Goal: Task Accomplishment & Management: Complete application form

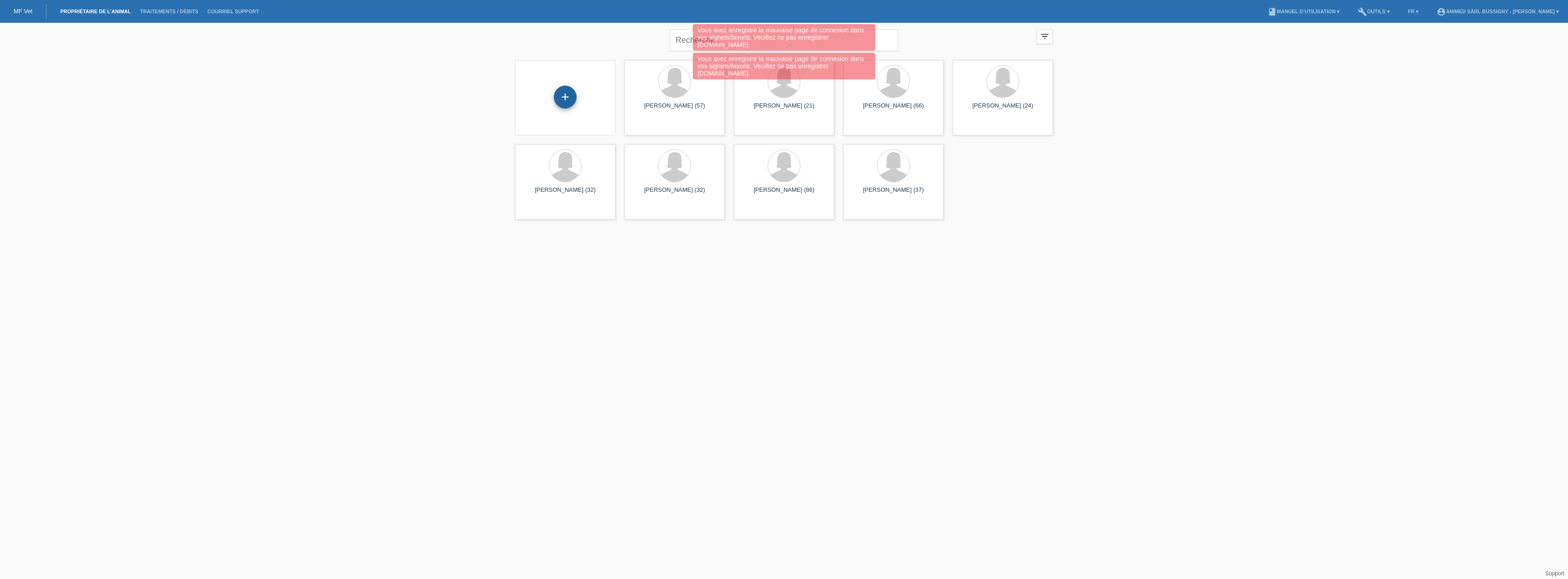
click at [571, 104] on div "+" at bounding box center [565, 98] width 23 height 23
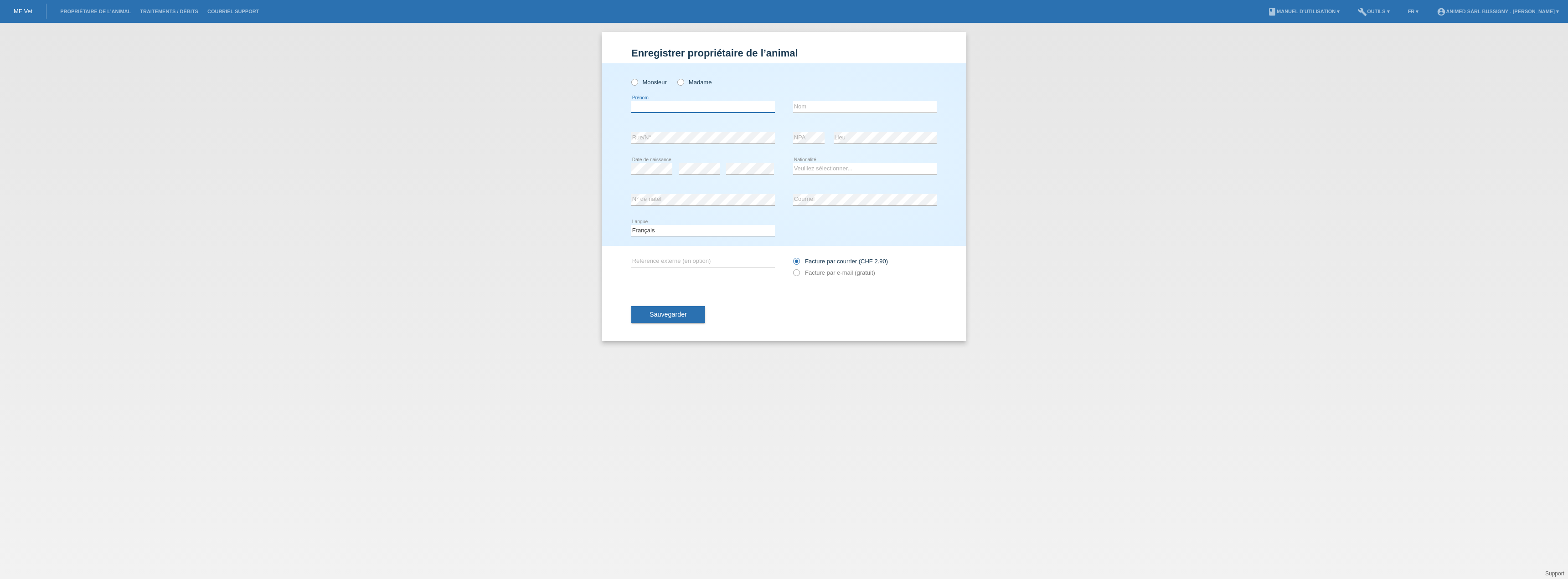
click at [683, 108] on input "text" at bounding box center [703, 107] width 144 height 12
type input "[PERSON_NAME]"
click at [828, 111] on input "text" at bounding box center [864, 107] width 144 height 12
type input "Franza"
click at [792, 139] on div "error Rue/N° error NPA error Lieu" at bounding box center [784, 138] width 306 height 31
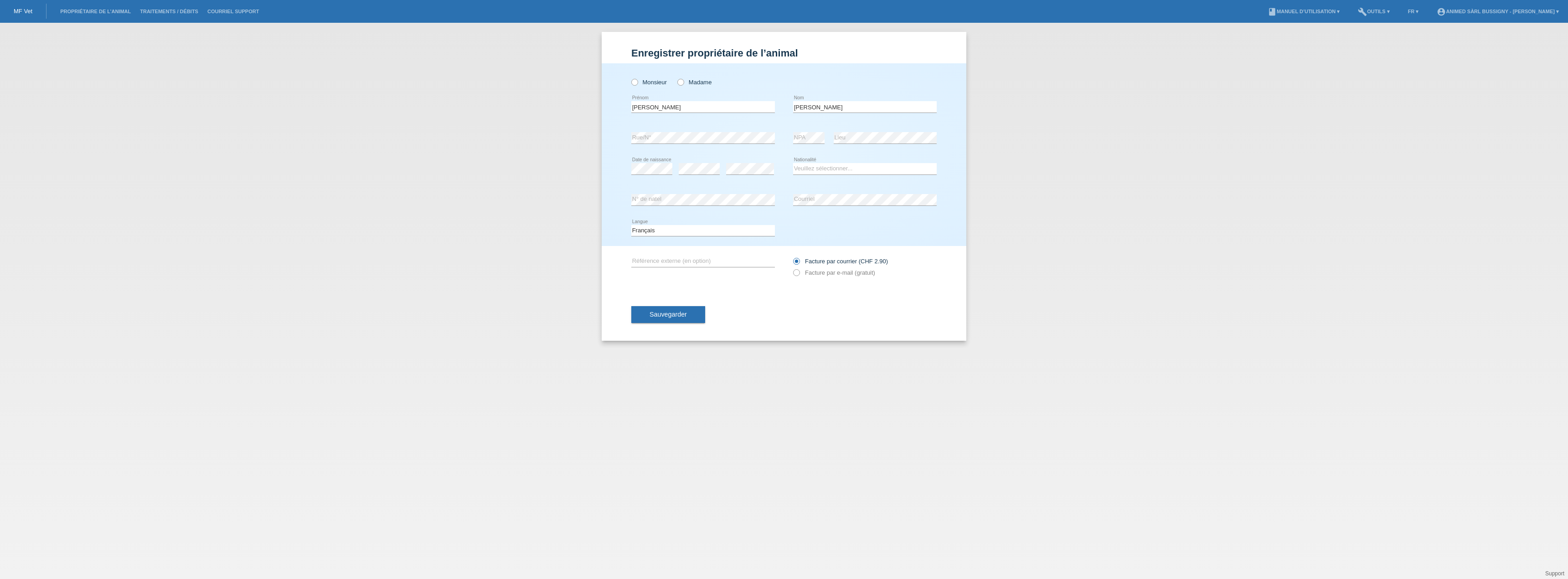
click at [861, 158] on div "Veuillez sélectionner... Suisse Allemagne Autriche Liechtenstein ------------ A…" at bounding box center [864, 169] width 144 height 31
select select "CH"
click at [688, 176] on div "error" at bounding box center [699, 169] width 41 height 31
click at [732, 162] on div "error" at bounding box center [750, 169] width 48 height 31
click at [929, 314] on div "Sauvegarder" at bounding box center [784, 315] width 306 height 53
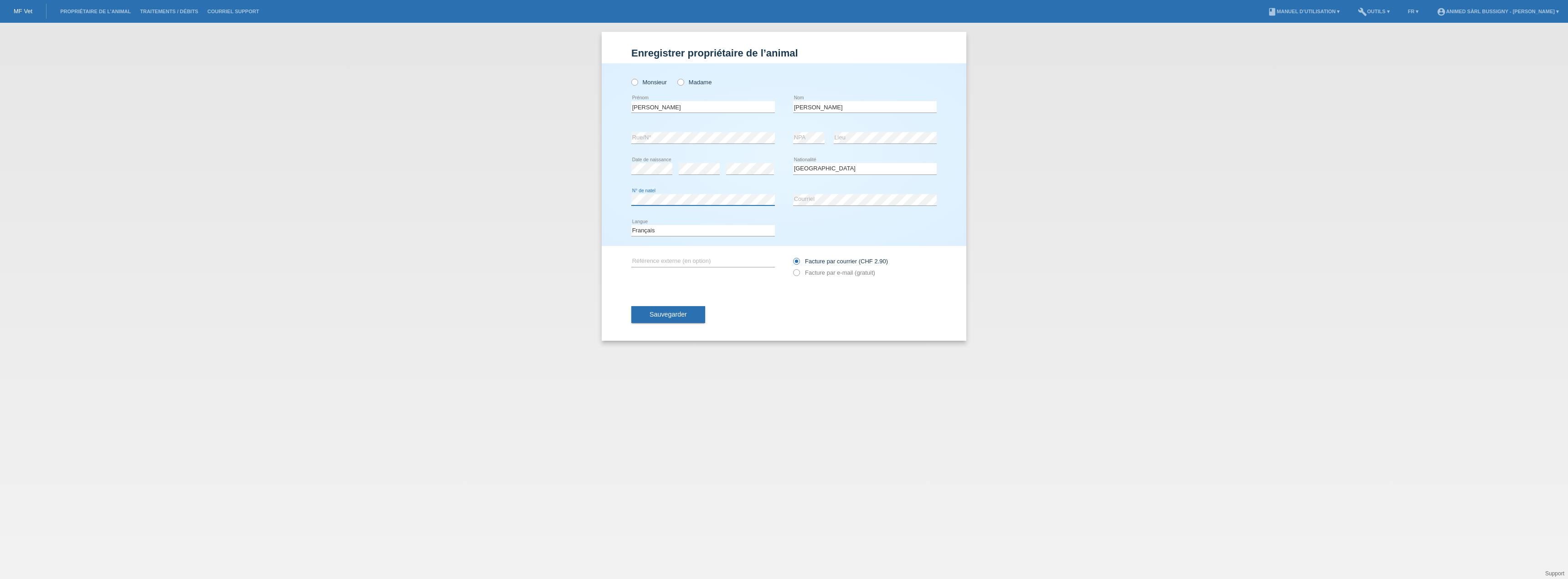
click at [570, 202] on div "Enregistrer propriétaire de l’animal Enregistrer propriétaire de l’animal Enreg…" at bounding box center [784, 301] width 1568 height 557
click at [846, 206] on icon at bounding box center [864, 206] width 144 height 1
click at [843, 270] on label "Facture par e-mail (gratuit)" at bounding box center [834, 273] width 82 height 7
click at [799, 270] on input "Facture par e-mail (gratuit)" at bounding box center [796, 275] width 6 height 12
radio input "true"
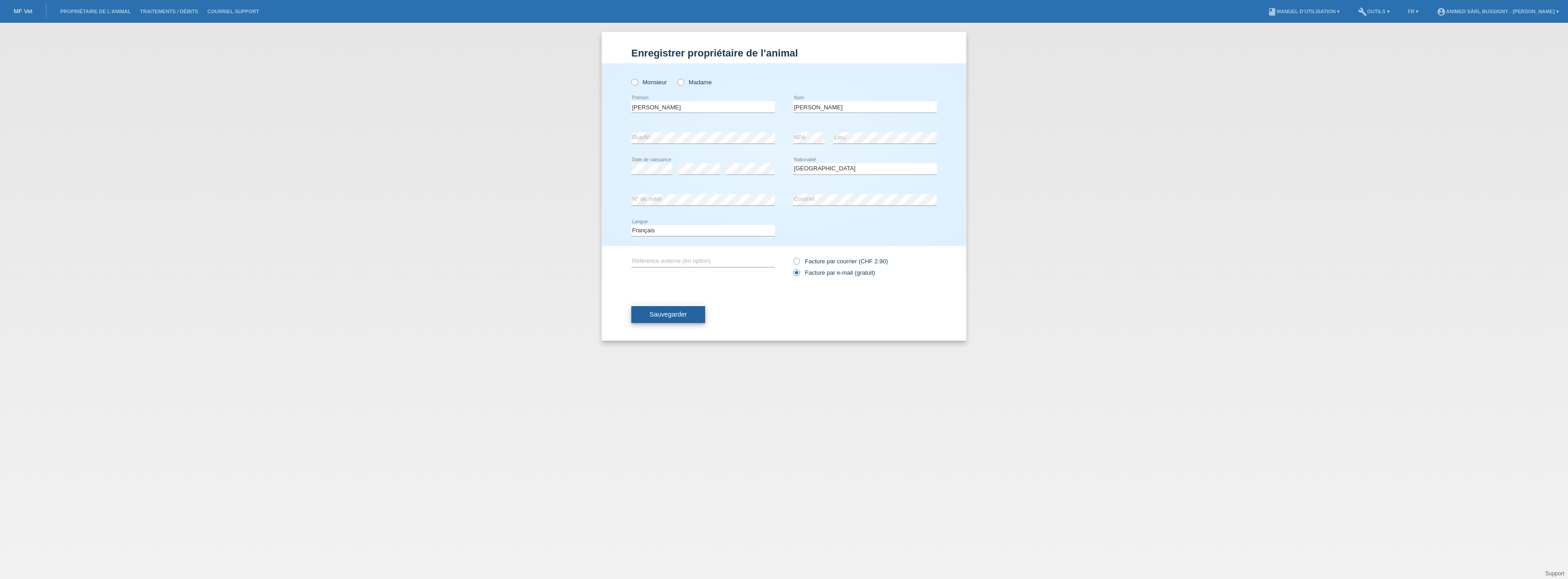
click at [663, 313] on span "Sauvegarder" at bounding box center [668, 314] width 38 height 7
click at [685, 79] on label "Madame" at bounding box center [694, 82] width 35 height 7
click at [683, 79] on input "Madame" at bounding box center [681, 82] width 6 height 6
radio input "true"
click at [676, 78] on icon at bounding box center [676, 78] width 0 height 0
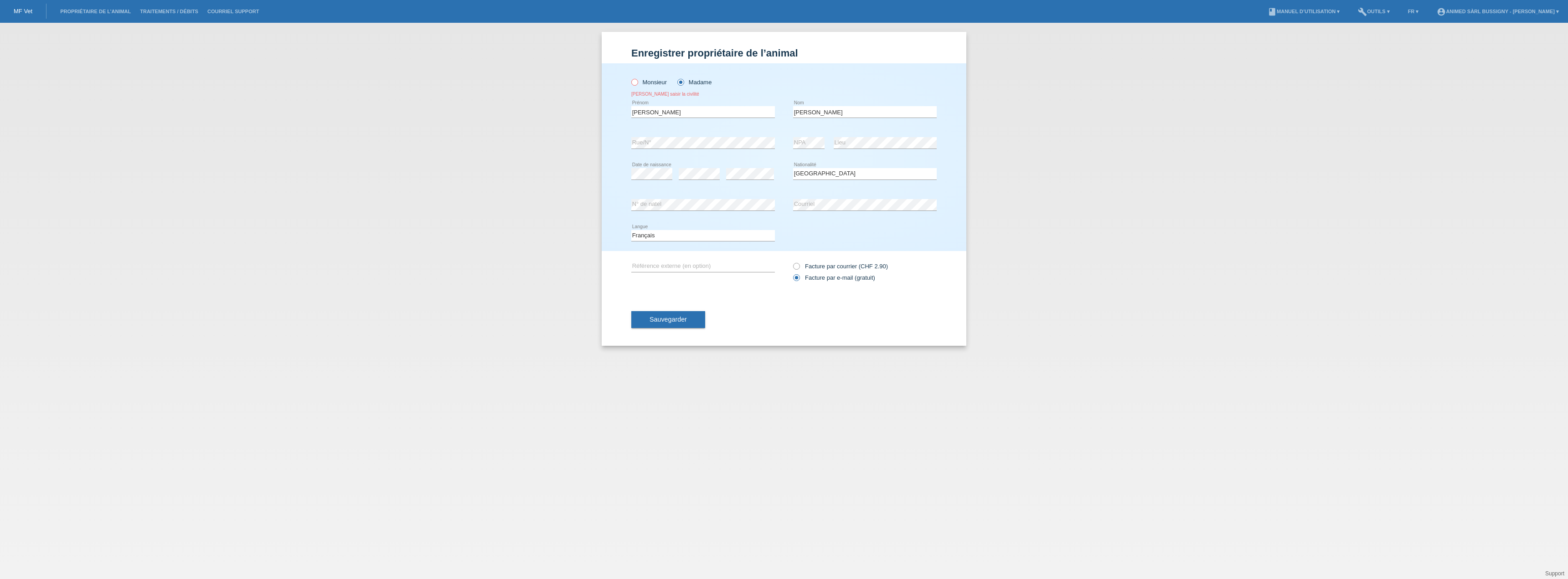
click at [682, 84] on input "Madame" at bounding box center [681, 82] width 6 height 6
click at [678, 321] on span "Sauvegarder" at bounding box center [668, 319] width 38 height 7
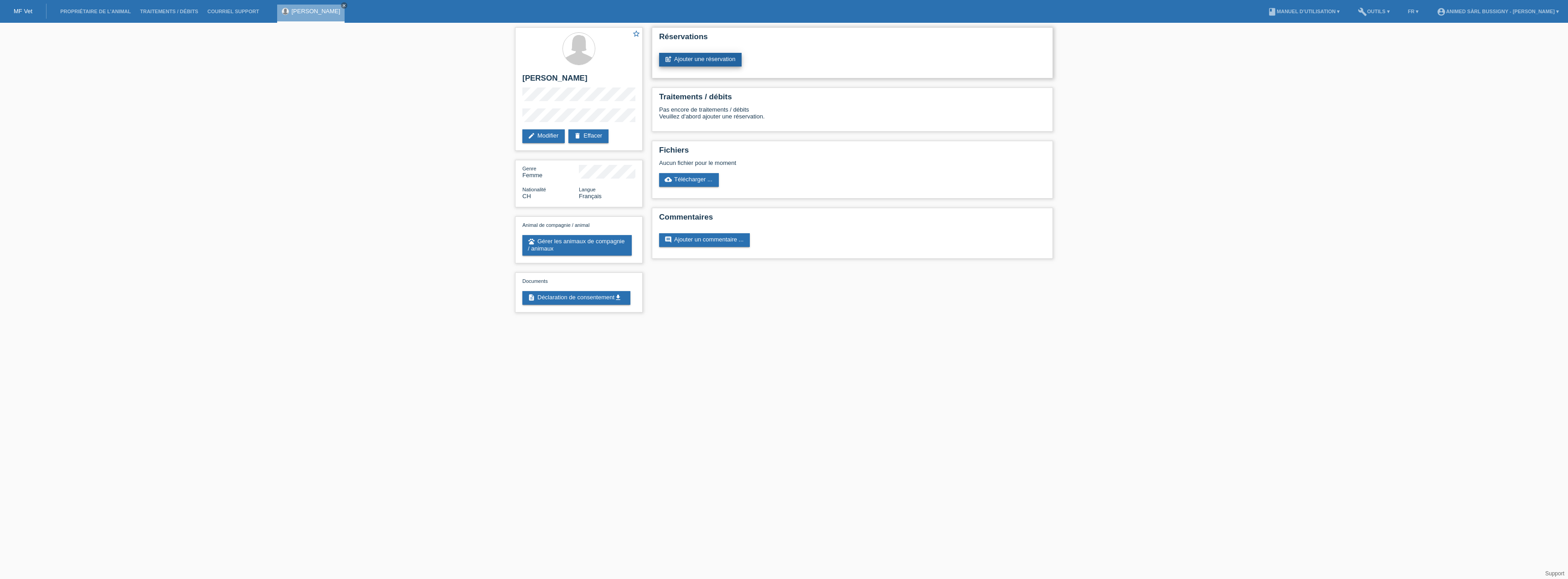
click at [691, 55] on link "post_add Ajouter une réservation" at bounding box center [700, 60] width 82 height 14
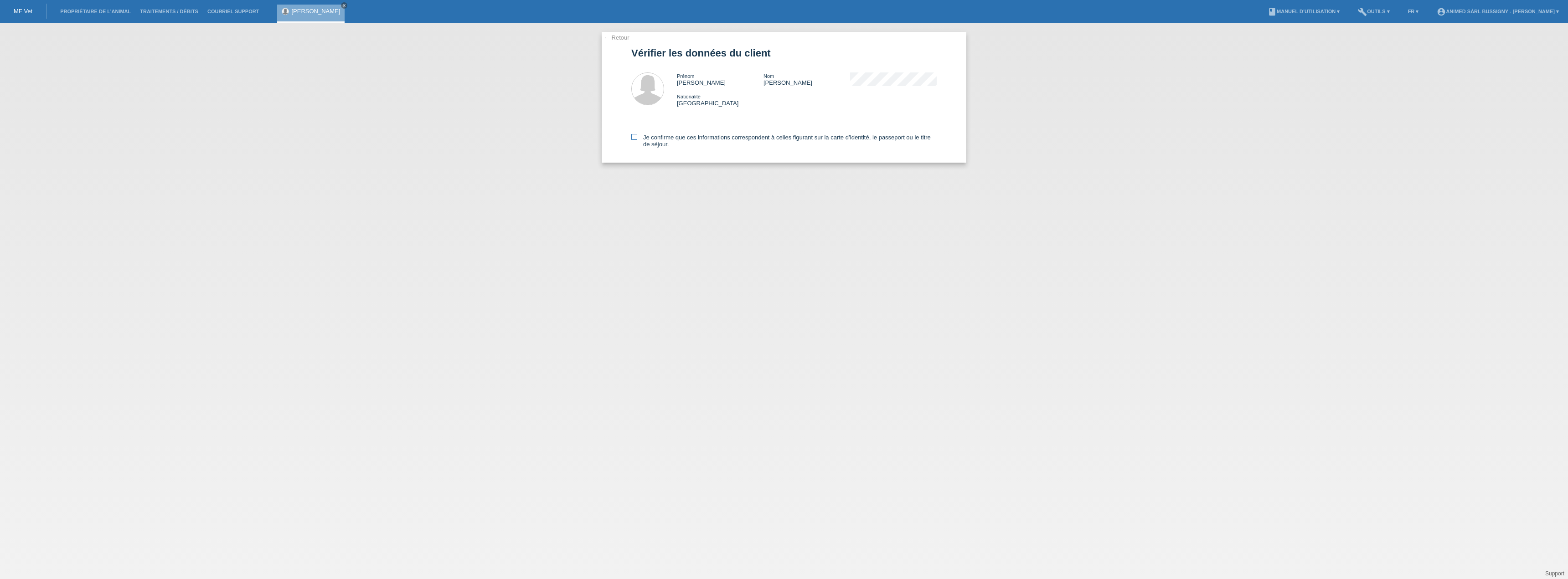
click at [635, 138] on icon at bounding box center [635, 137] width 6 height 6
click at [635, 138] on input "Je confirme que ces informations correspondent à celles figurant sur la carte d…" at bounding box center [635, 137] width 6 height 6
checkbox input "true"
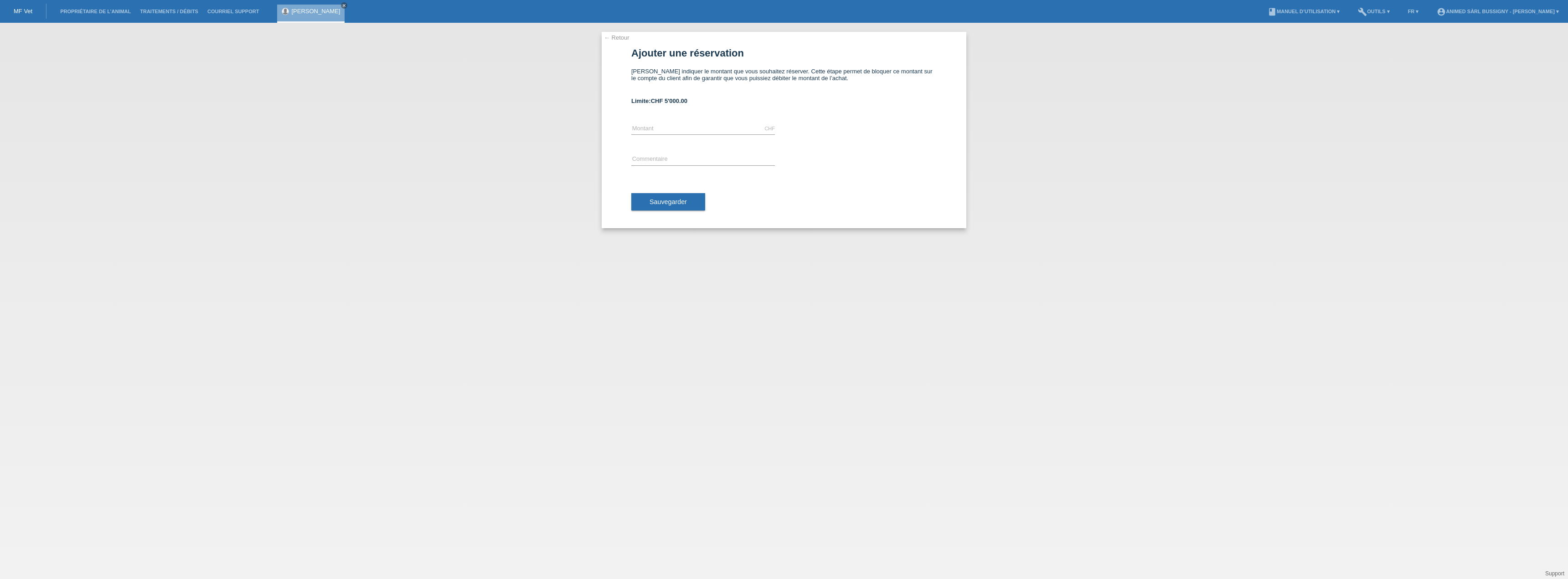
click at [719, 123] on div "CHF error Montant" at bounding box center [703, 129] width 144 height 31
click at [720, 124] on input "text" at bounding box center [703, 128] width 144 height 12
type input "199.50"
click at [687, 160] on input "text" at bounding box center [703, 160] width 144 height 12
type input "Soin Asthme"
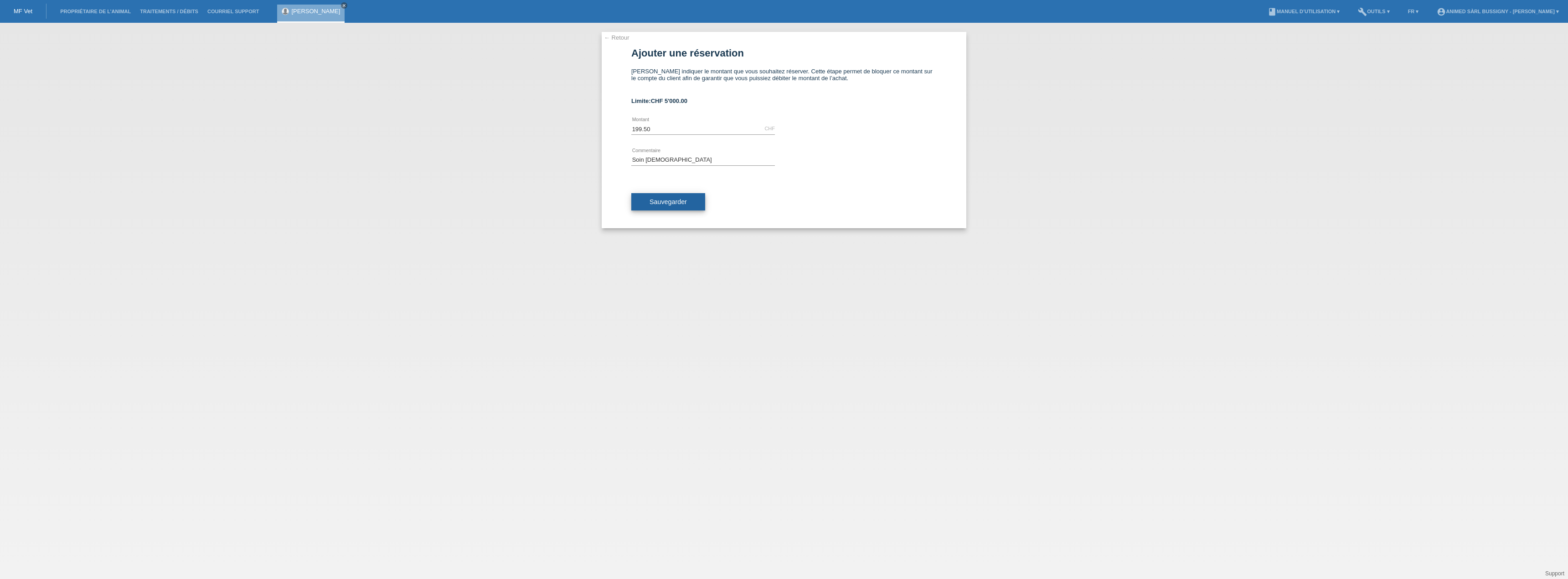
click at [663, 206] on button "Sauvegarder" at bounding box center [668, 202] width 74 height 18
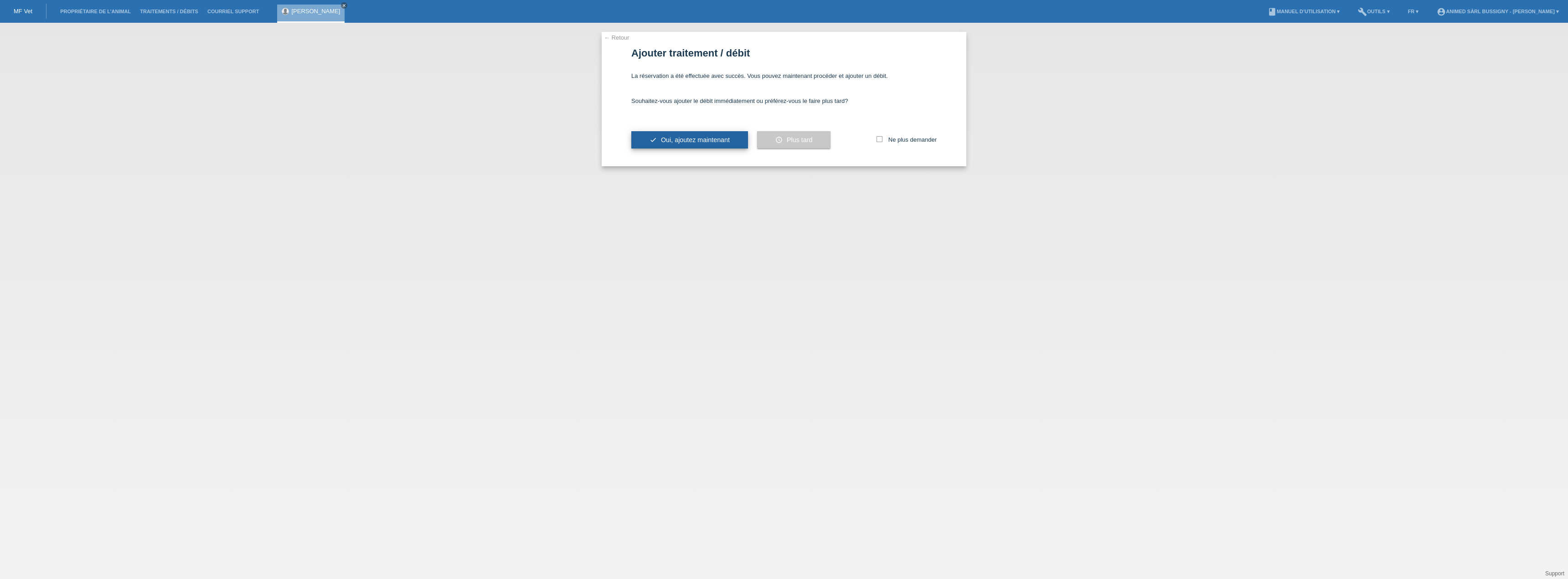
click at [723, 140] on span "Oui, ajoutez maintenant" at bounding box center [695, 139] width 69 height 7
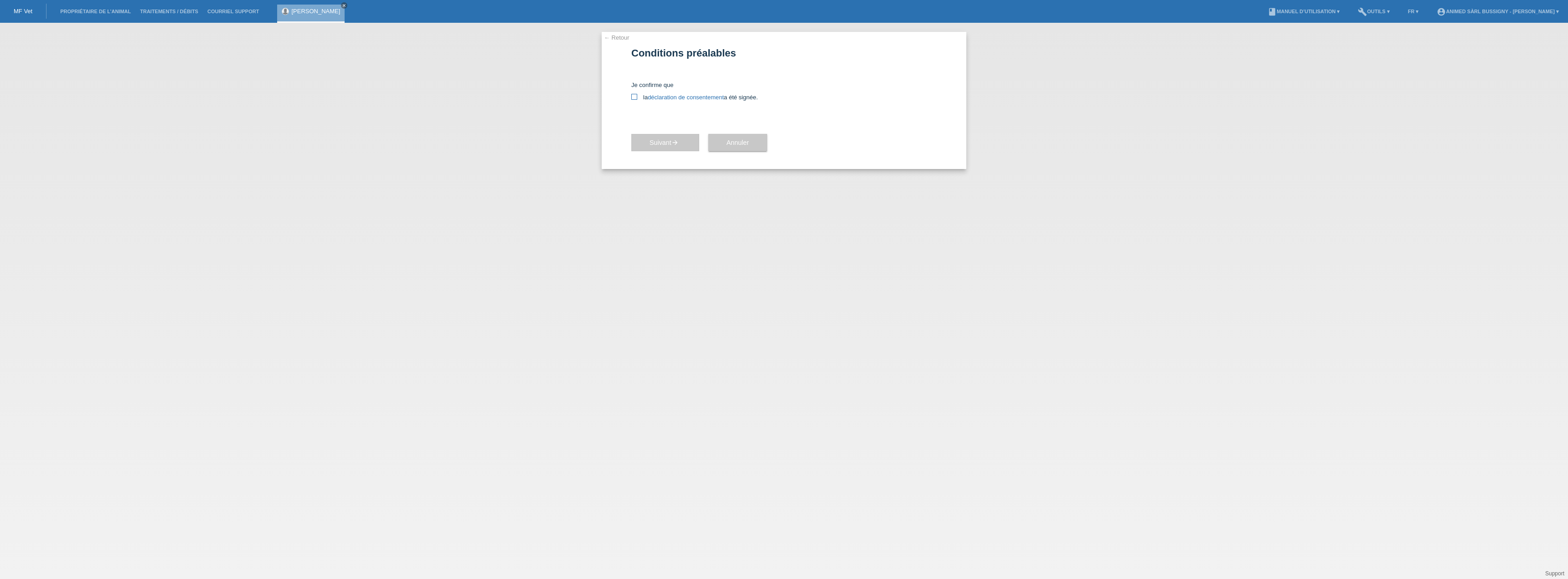
click at [655, 96] on link "déclaration de consentement" at bounding box center [685, 97] width 76 height 7
click at [747, 144] on span "Annuler" at bounding box center [738, 142] width 22 height 7
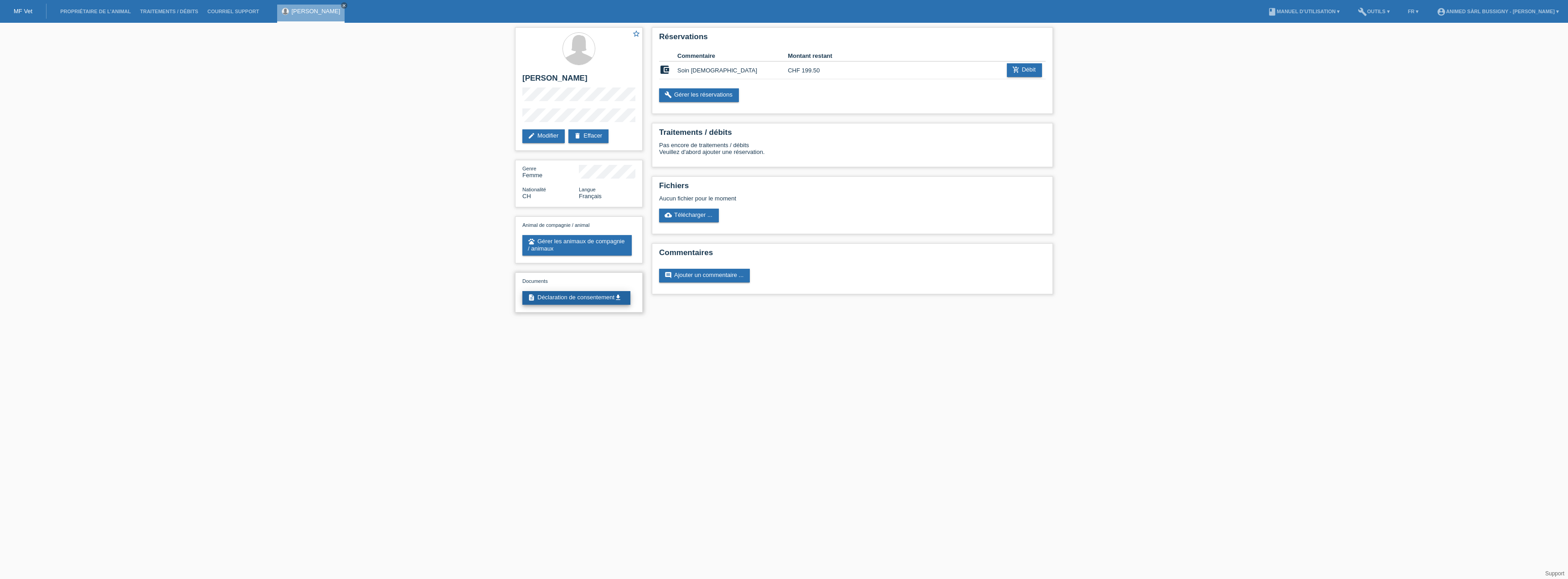
click at [570, 302] on link "description Déclaration de consentement get_app" at bounding box center [576, 298] width 108 height 14
click at [698, 216] on link "cloud_upload Télécharger ..." at bounding box center [689, 216] width 60 height 14
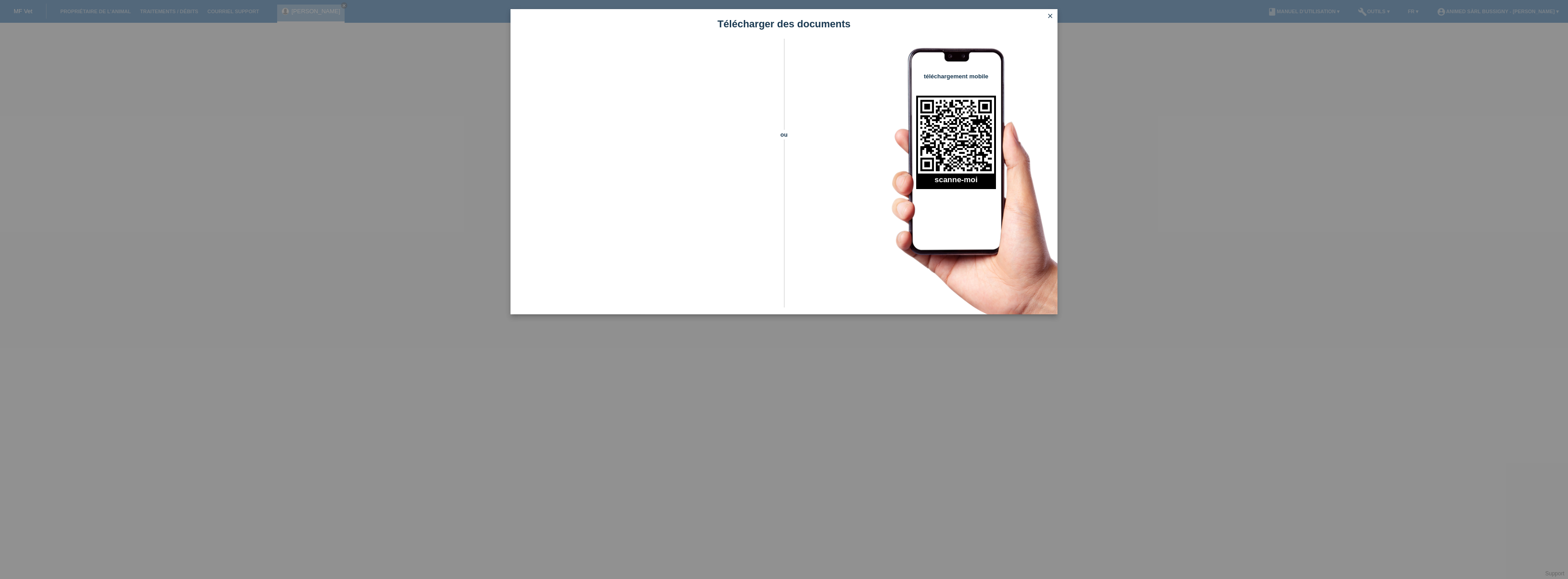
drag, startPoint x: 1050, startPoint y: 12, endPoint x: 1049, endPoint y: 19, distance: 7.1
click at [1050, 12] on icon "close" at bounding box center [1049, 15] width 7 height 7
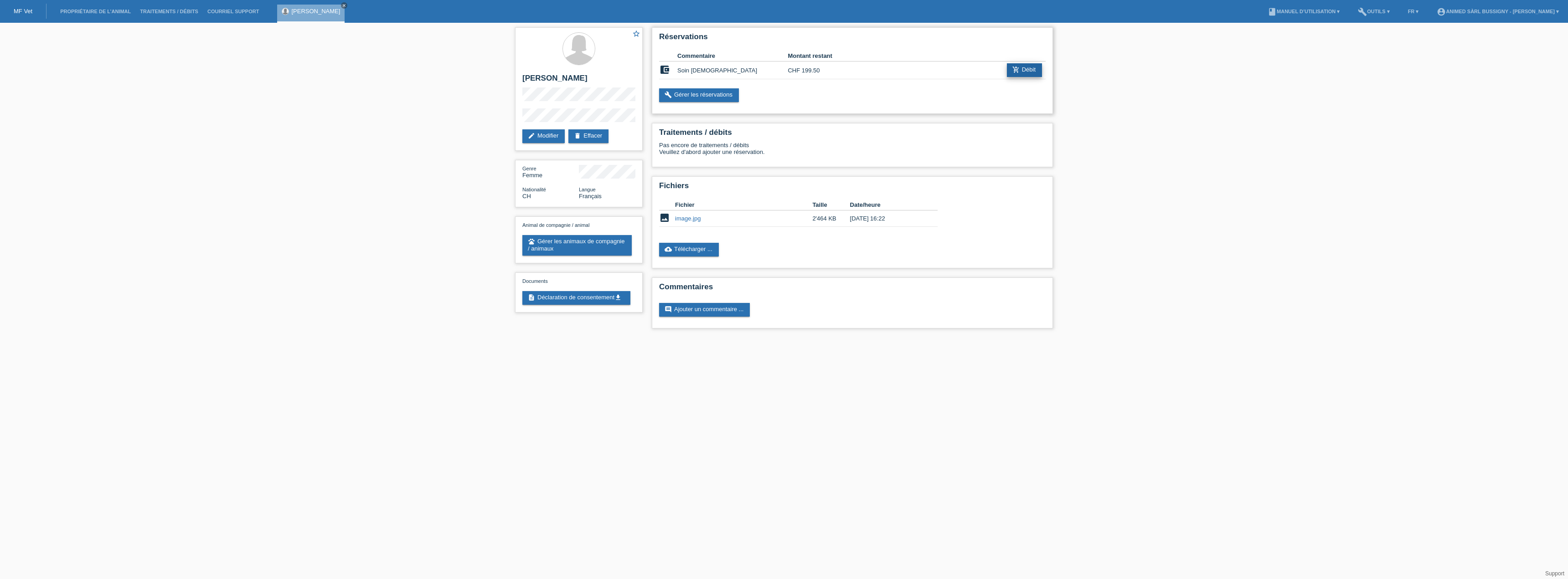
click at [1017, 69] on icon "add_shopping_cart" at bounding box center [1016, 69] width 7 height 7
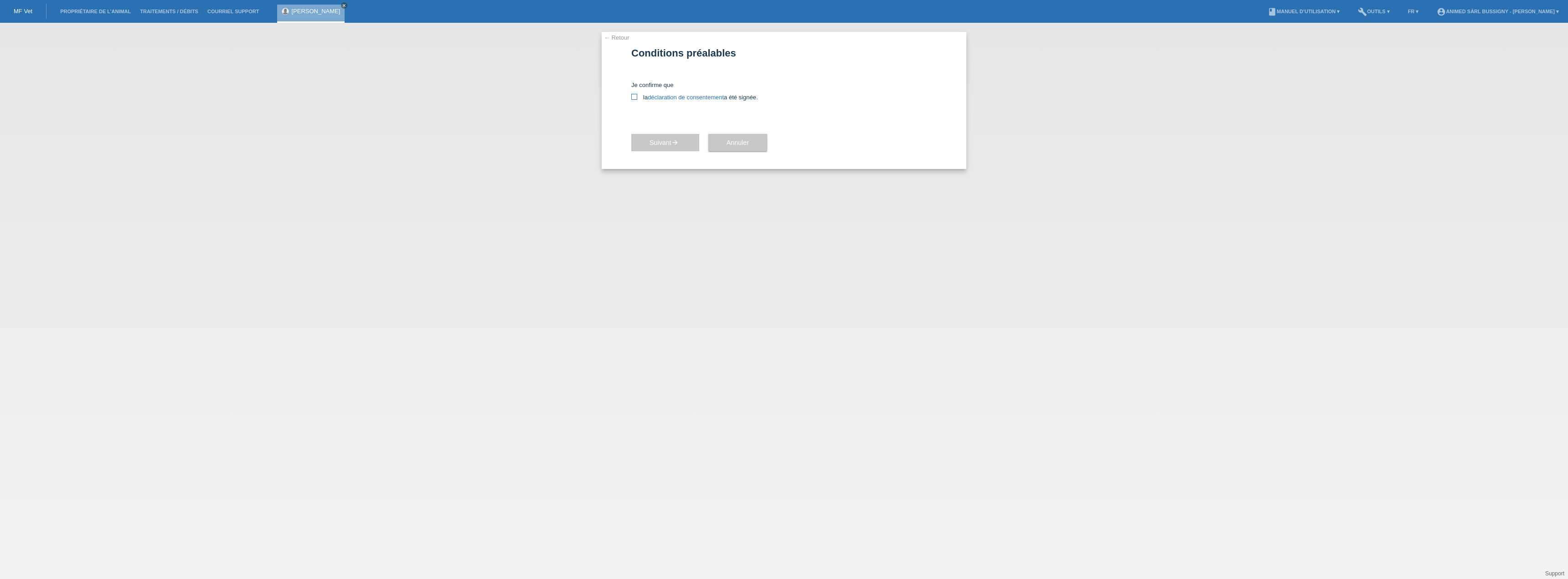
click at [635, 96] on icon at bounding box center [635, 97] width 6 height 6
click at [635, 96] on input "la déclaration de consentement a été signée." at bounding box center [635, 97] width 6 height 6
checkbox input "true"
click at [677, 145] on icon "arrow_forward" at bounding box center [675, 142] width 7 height 7
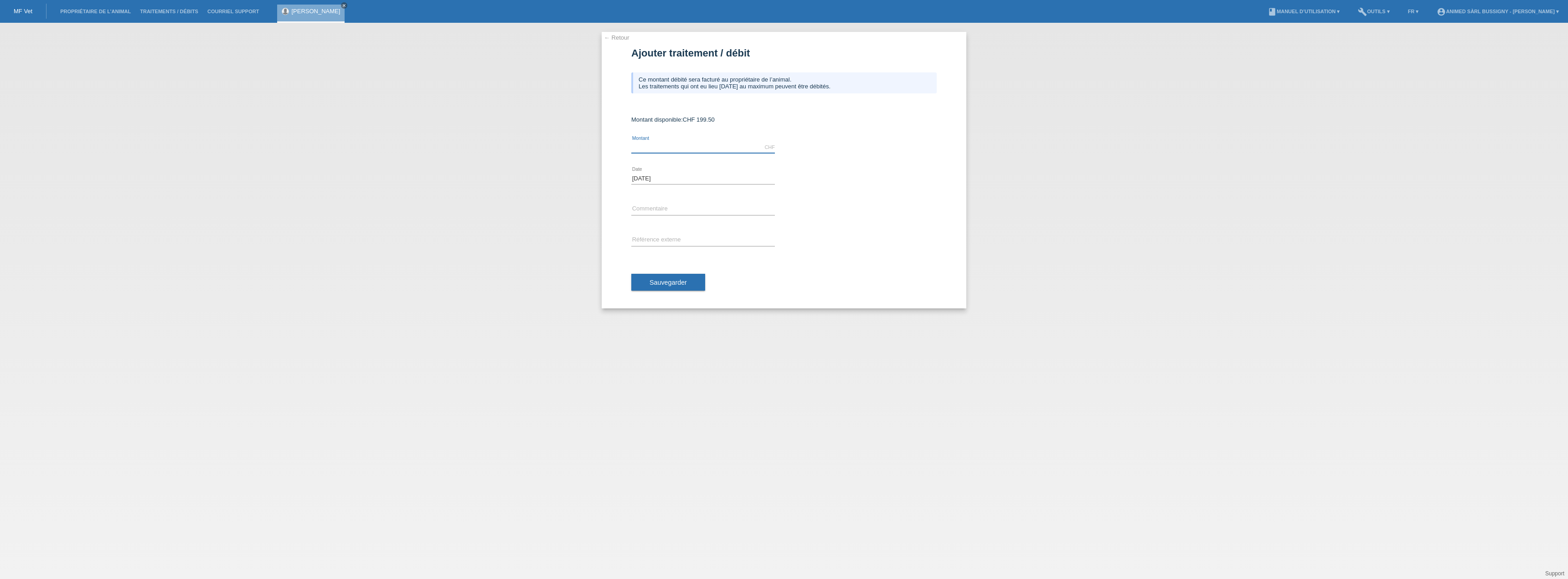
click at [688, 144] on input "text" at bounding box center [703, 147] width 144 height 12
type input "199.50"
click at [658, 131] on form "Ajouter traitement / débit Ce montant débité sera facturé au propriétaire de l’…" at bounding box center [784, 178] width 306 height 261
click at [668, 148] on input "199.50" at bounding box center [703, 147] width 144 height 12
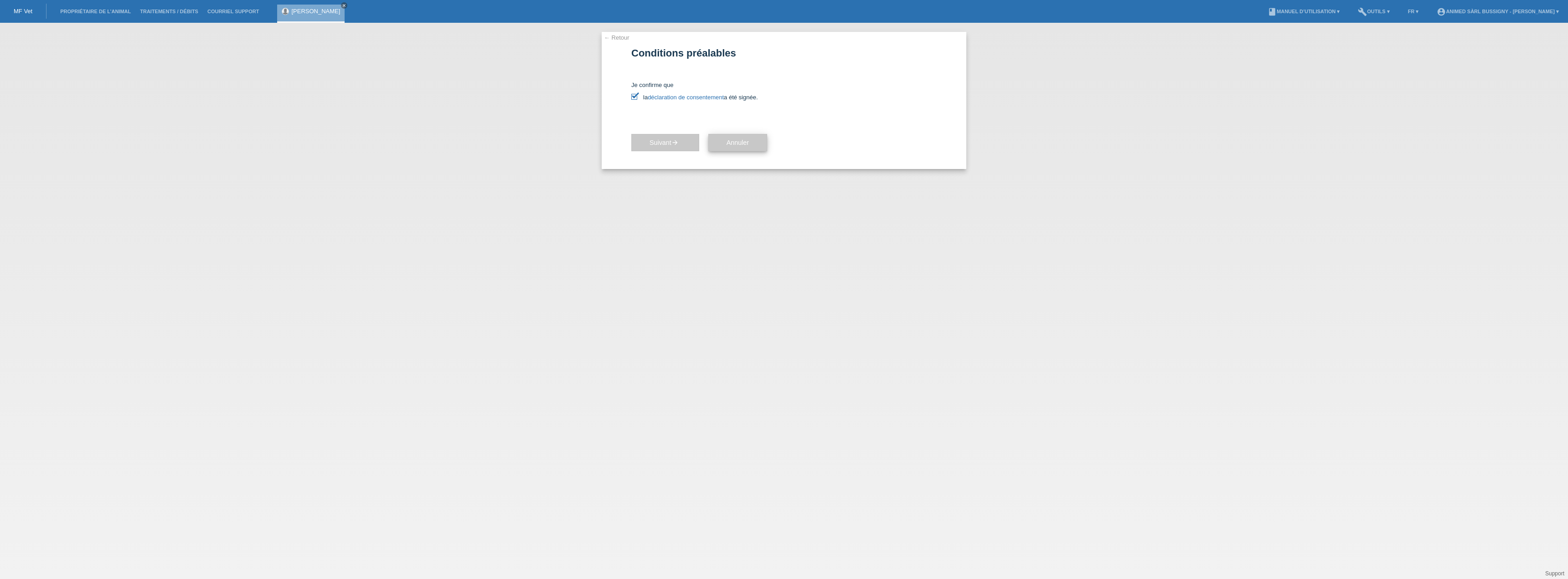
click at [739, 146] on span "Annuler" at bounding box center [738, 142] width 22 height 7
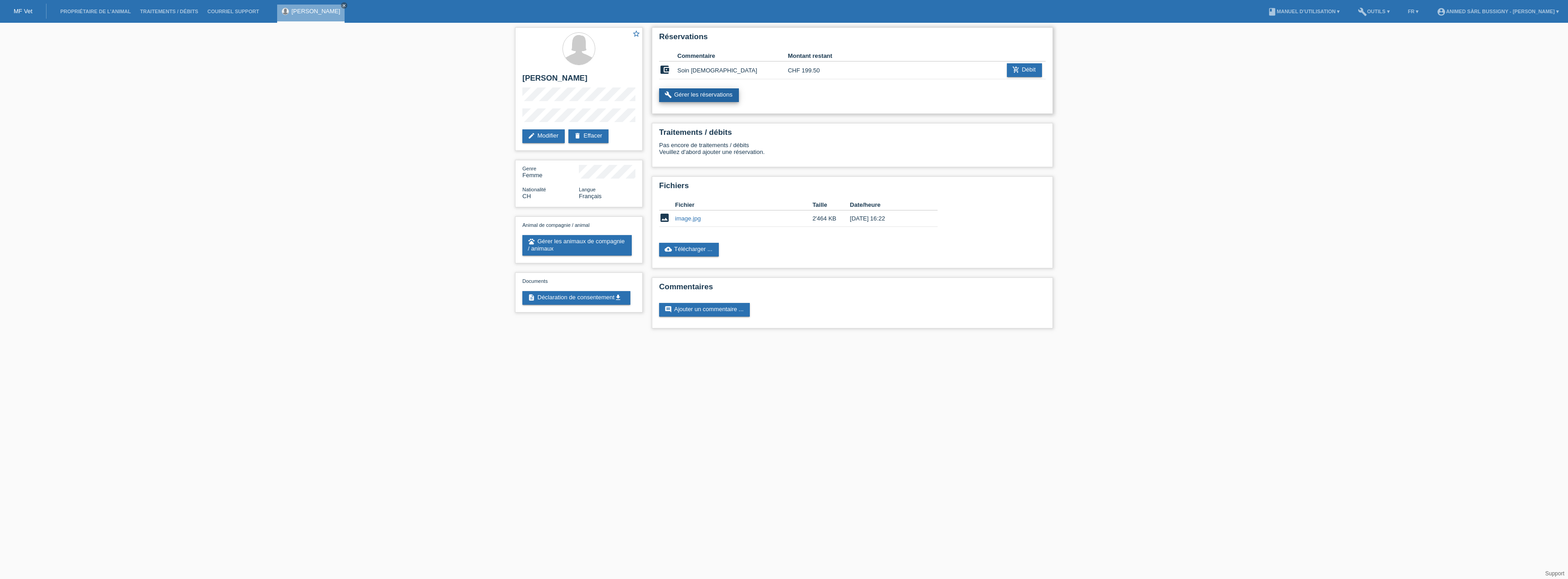
click at [723, 98] on link "build Gérer les réservations" at bounding box center [699, 95] width 80 height 14
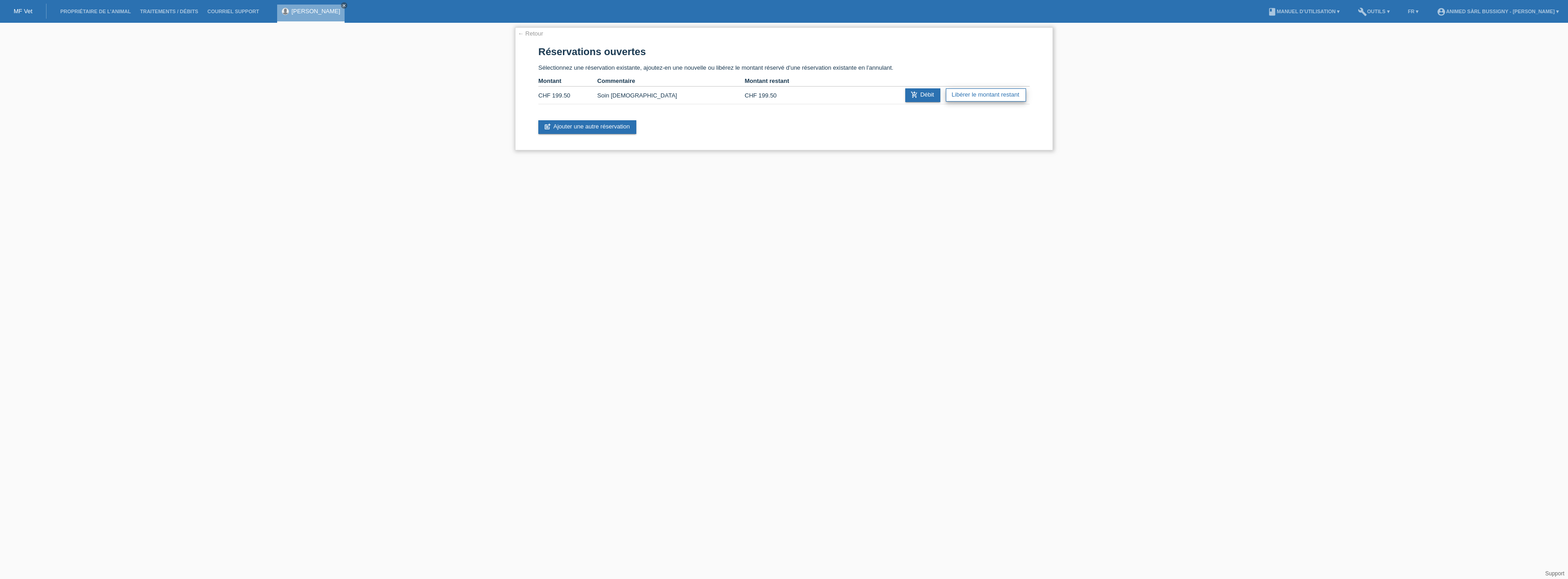
click at [960, 94] on link "Libérer le montant restant" at bounding box center [986, 94] width 80 height 13
click at [957, 98] on link "Libérer le montant restant" at bounding box center [986, 94] width 80 height 13
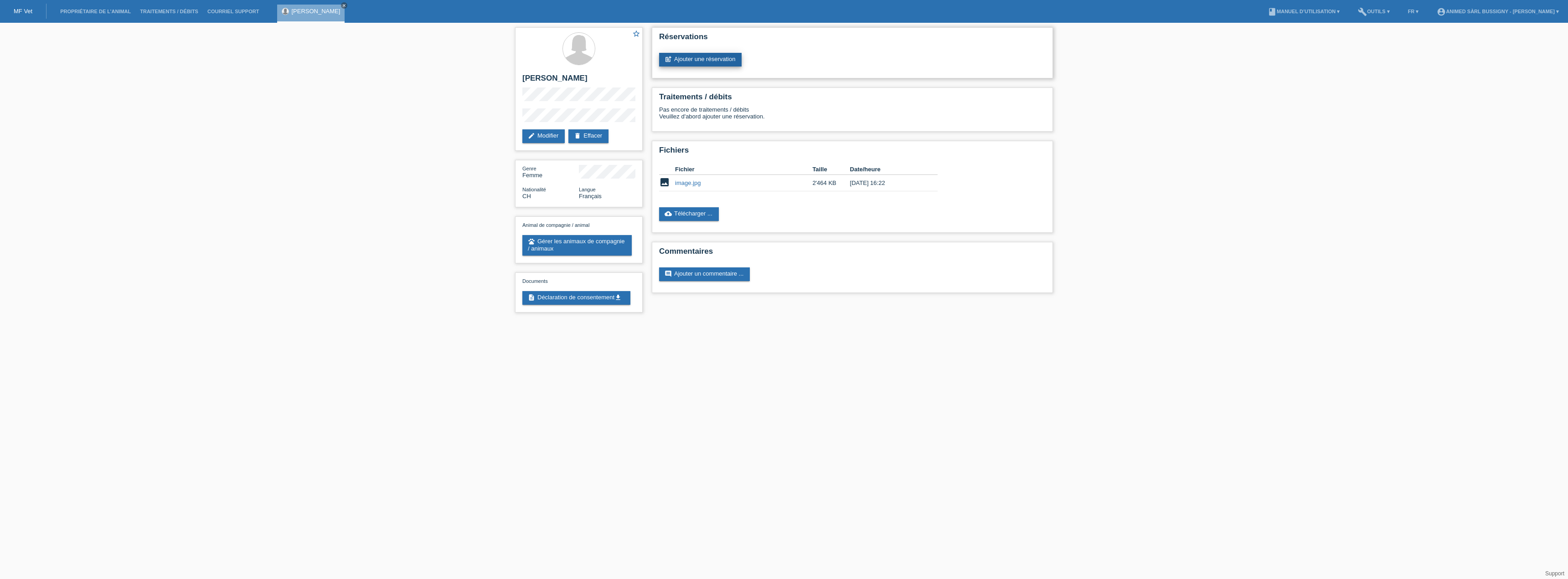
click at [716, 62] on link "post_add Ajouter une réservation" at bounding box center [700, 60] width 82 height 14
click at [705, 58] on link "post_add Ajouter une réservation" at bounding box center [700, 60] width 82 height 14
click at [690, 57] on link "post_add Ajouter une réservation" at bounding box center [700, 60] width 82 height 14
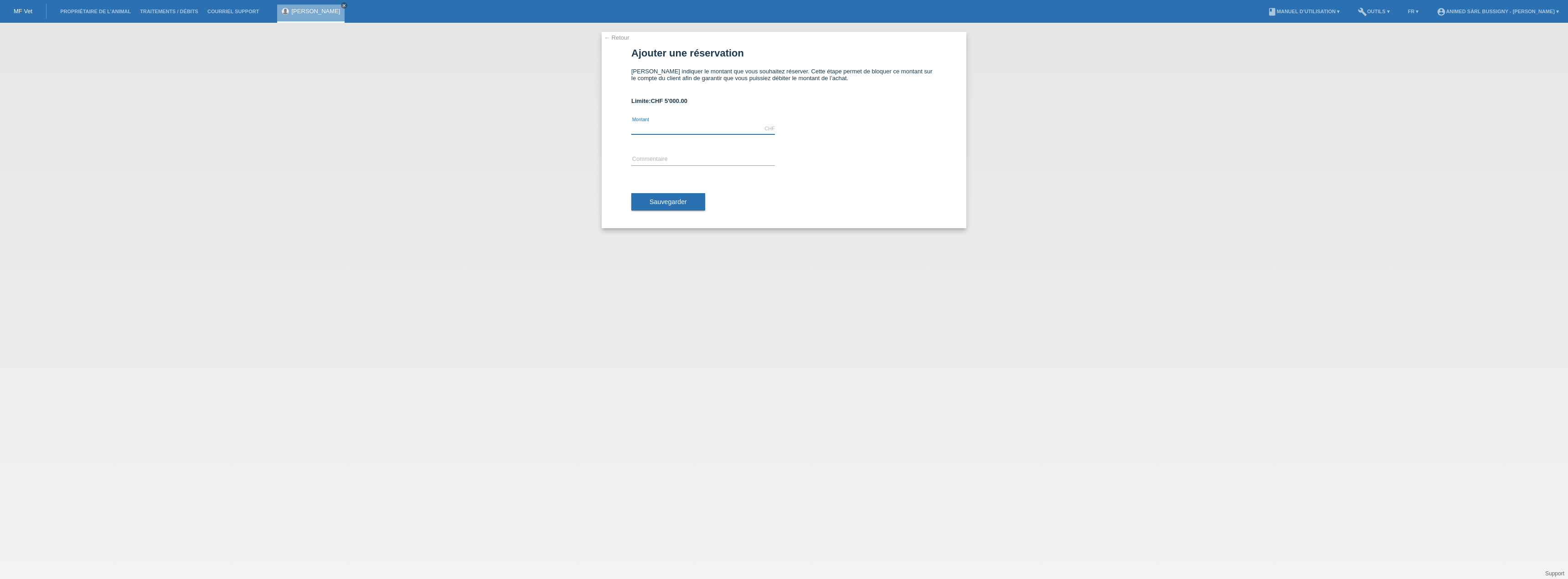
click at [694, 126] on input "text" at bounding box center [703, 128] width 144 height 12
type input "300.00"
click at [648, 190] on div "Sauvegarder" at bounding box center [784, 201] width 306 height 53
click at [648, 202] on button "Sauvegarder" at bounding box center [668, 202] width 74 height 18
click at [665, 157] on input "text" at bounding box center [703, 160] width 144 height 12
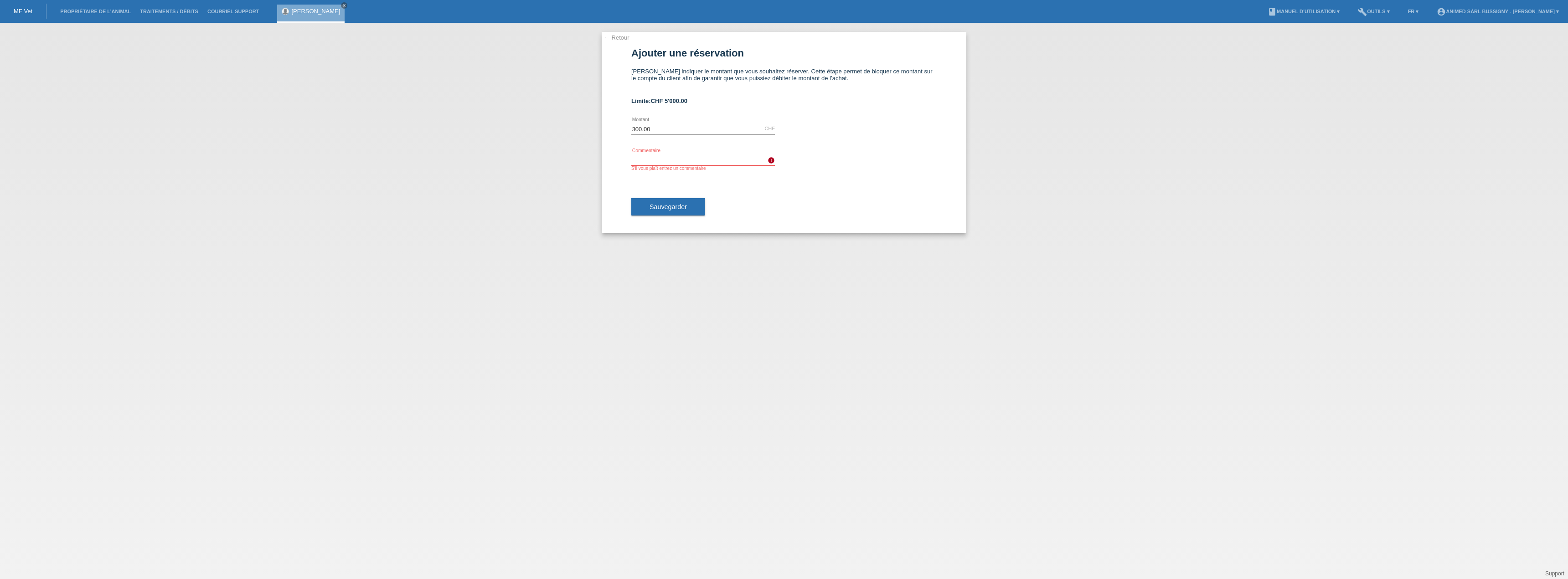
type input "Soin [DEMOGRAPHIC_DATA]"
click at [668, 209] on span "Sauvegarder" at bounding box center [668, 207] width 38 height 7
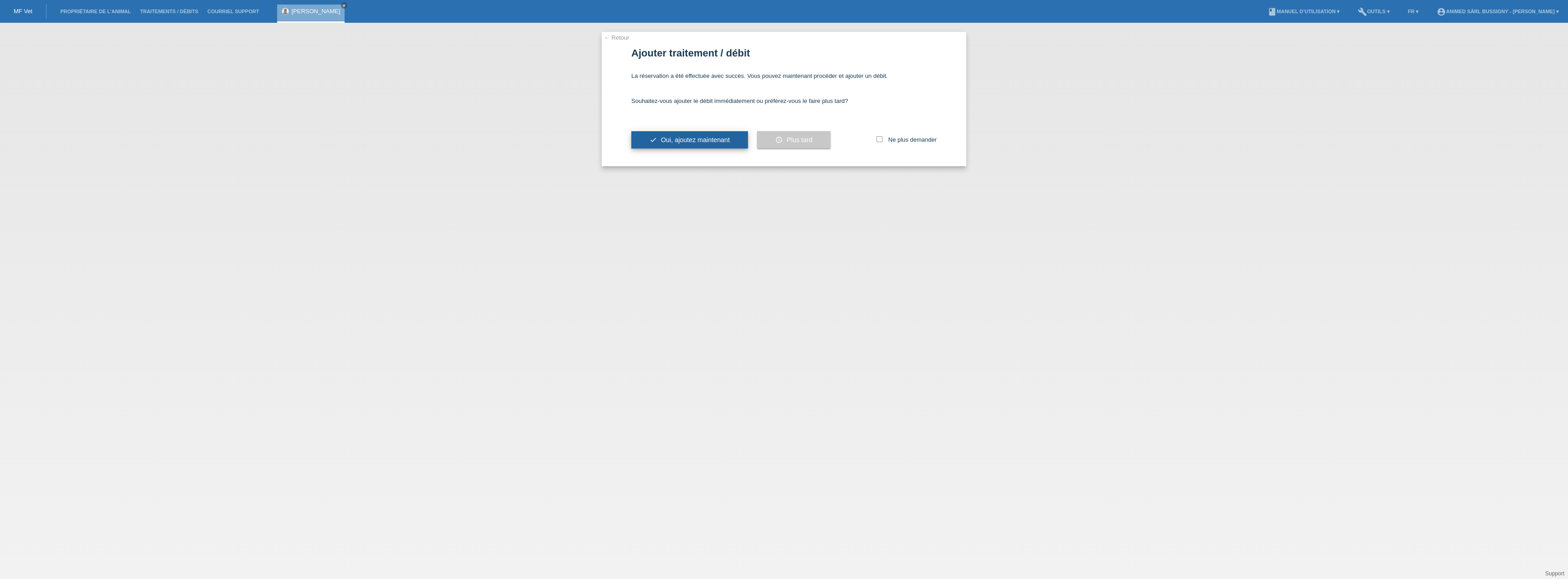
click at [709, 144] on button "check Oui, ajoutez maintenant" at bounding box center [690, 140] width 117 height 18
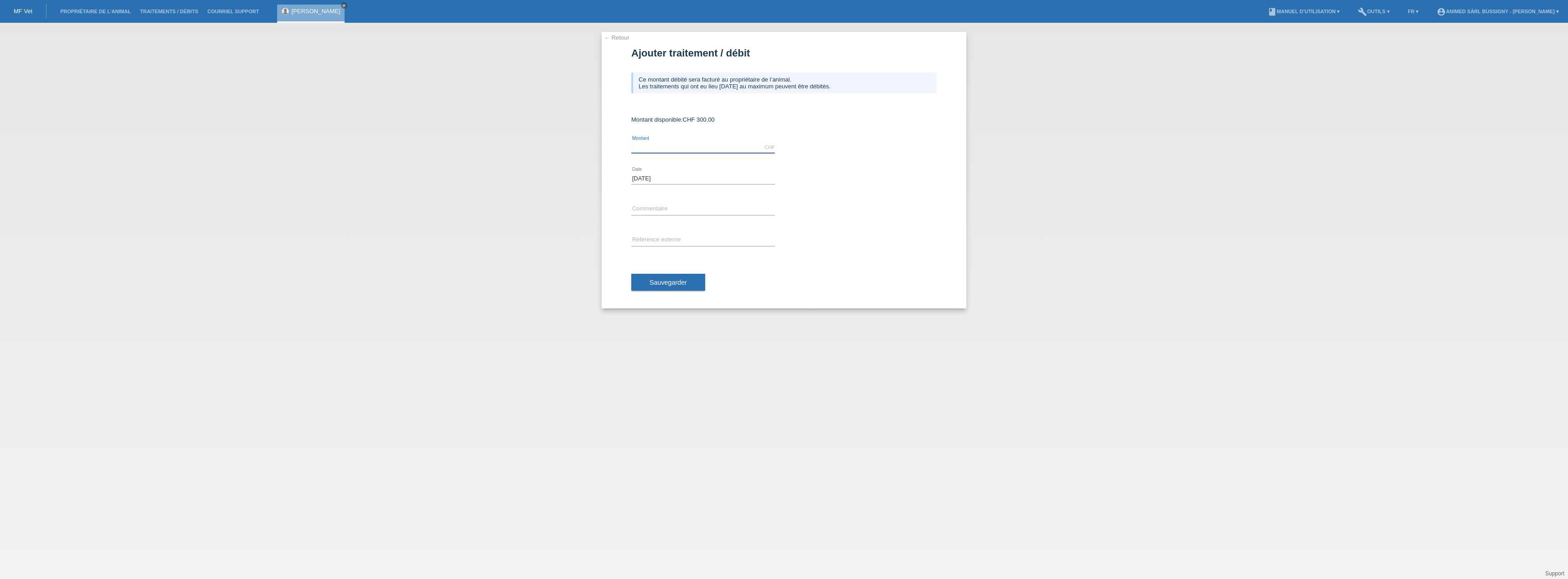
click at [722, 151] on input "text" at bounding box center [703, 147] width 144 height 12
type input "215.50"
click at [678, 208] on input "text" at bounding box center [703, 209] width 144 height 12
type input "Soin Asthme"
click at [672, 282] on span "Sauvegarder" at bounding box center [668, 282] width 38 height 7
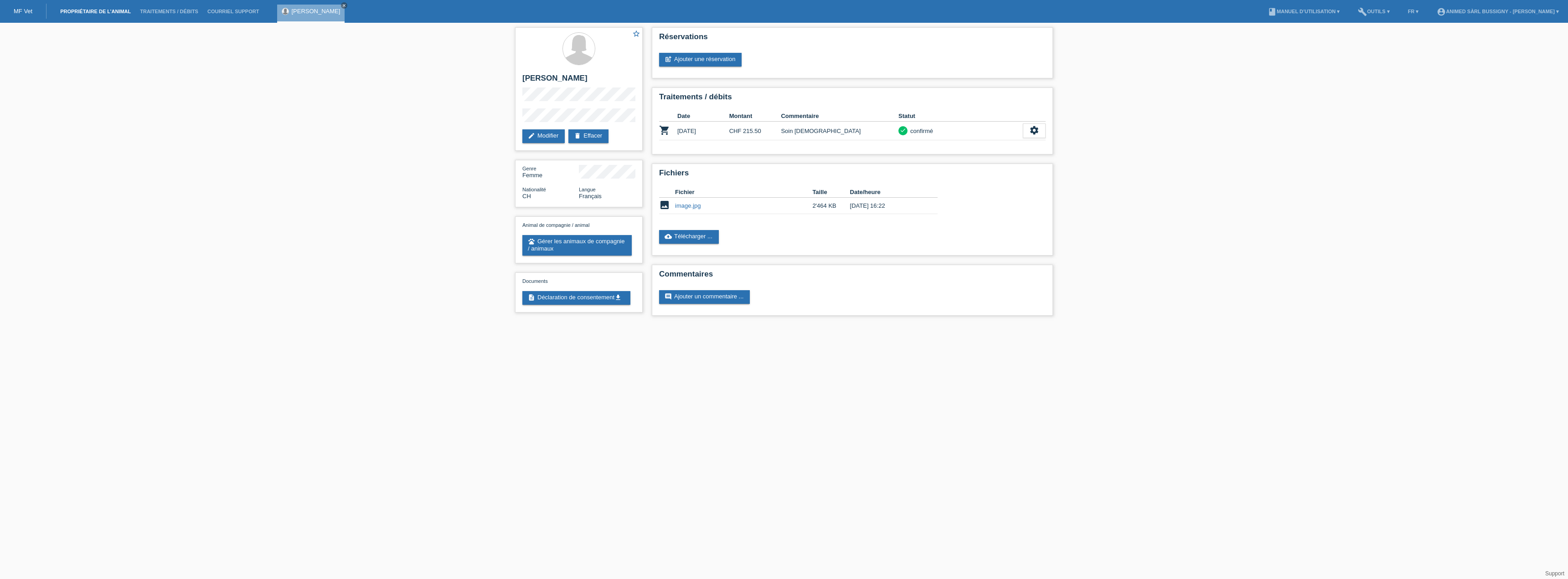
click at [88, 11] on link "Propriétaire de l’animal" at bounding box center [95, 11] width 80 height 5
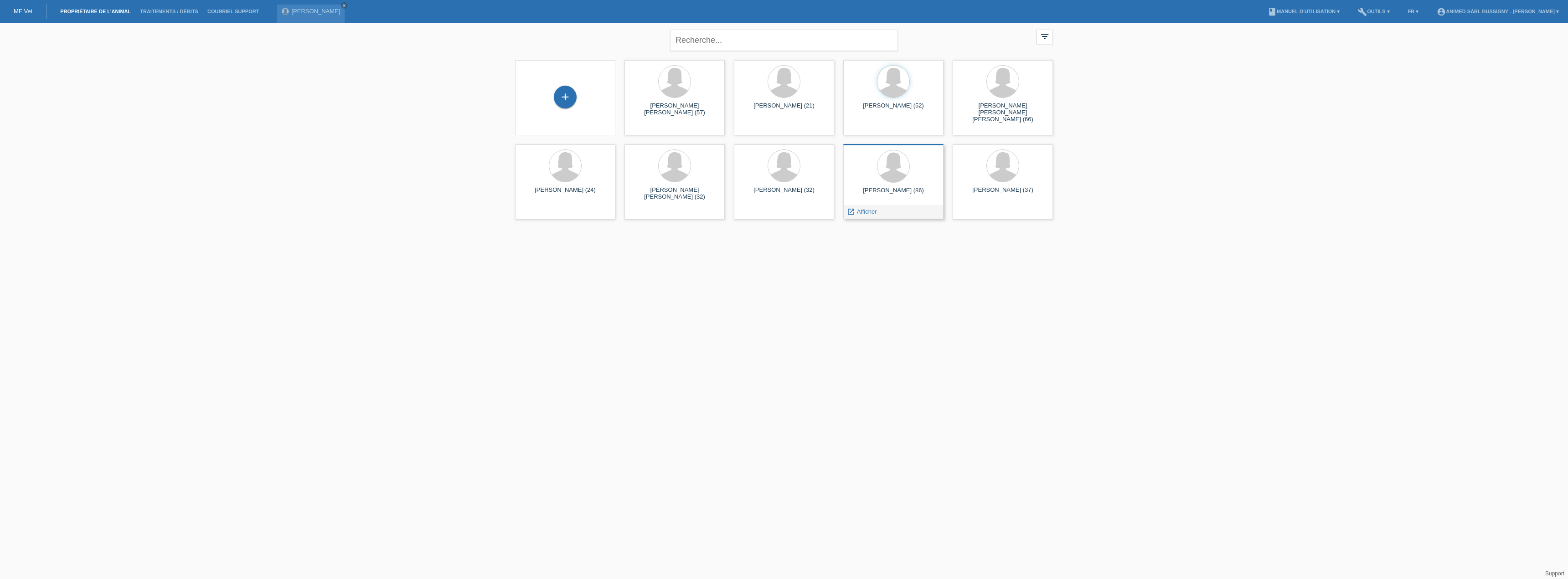
click at [892, 186] on div "[PERSON_NAME] (86) launch Afficher" at bounding box center [893, 182] width 101 height 75
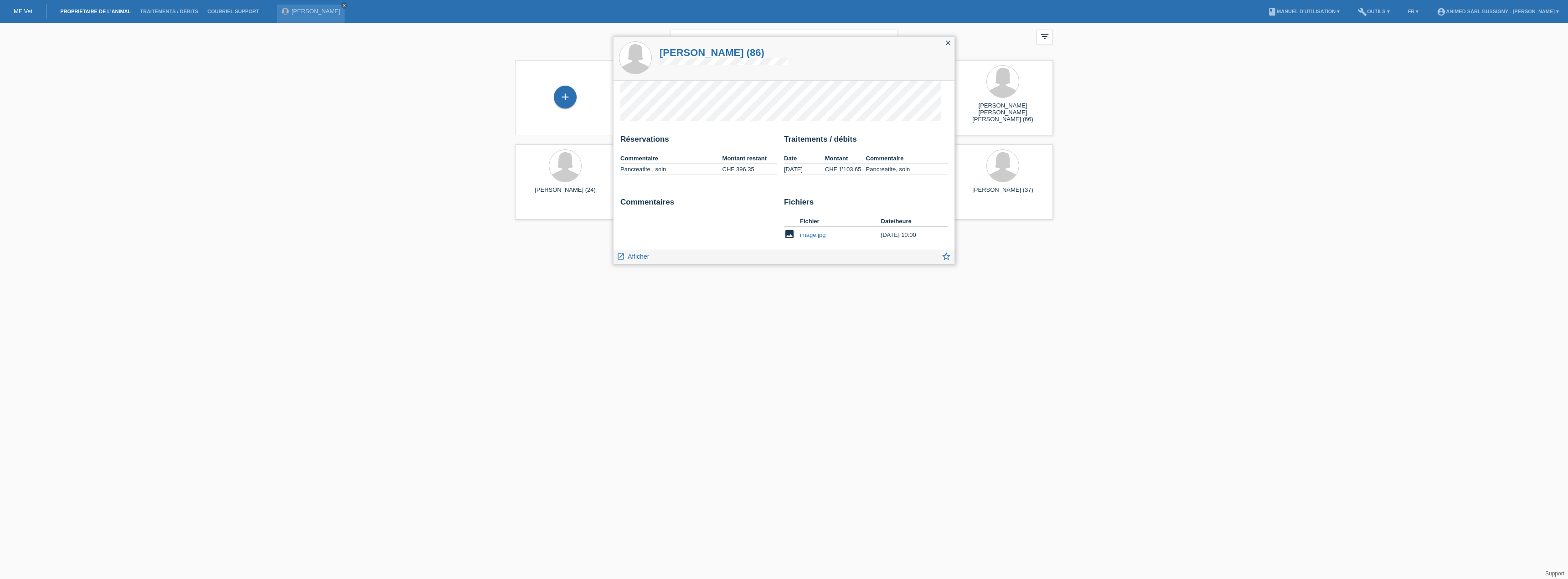
scroll to position [22, 0]
